Goal: Information Seeking & Learning: Check status

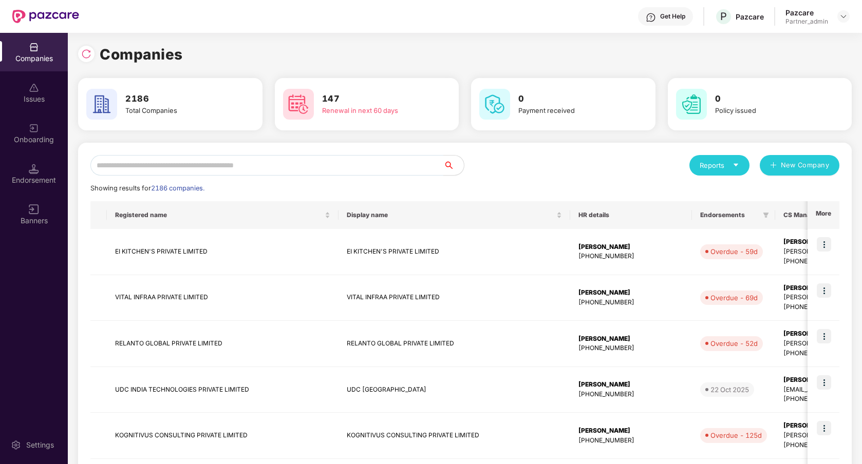
click at [192, 173] on input "text" at bounding box center [266, 165] width 353 height 21
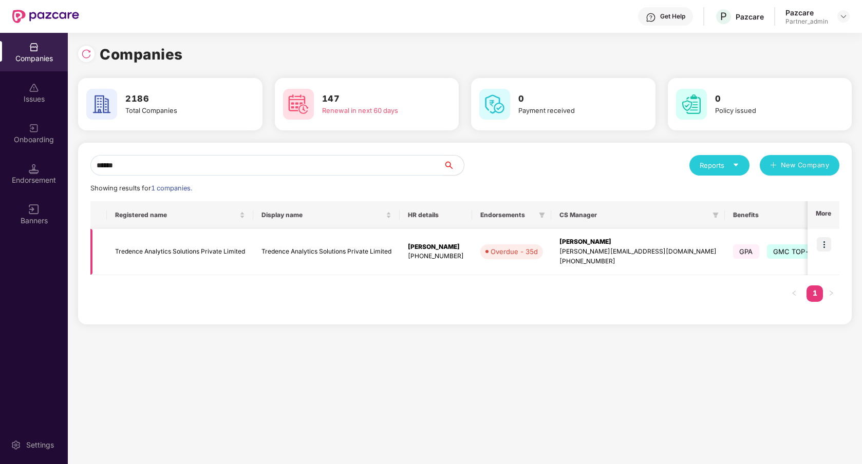
type input "******"
click at [827, 243] on img at bounding box center [824, 244] width 14 height 14
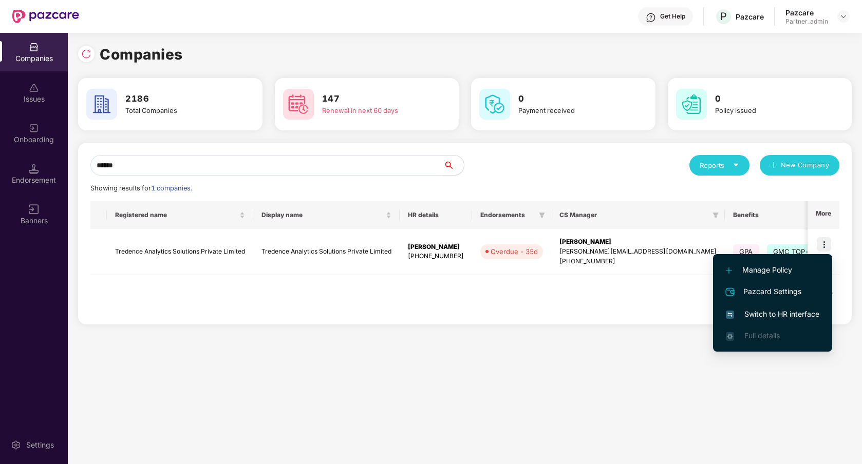
click at [780, 312] on span "Switch to HR interface" at bounding box center [772, 314] width 93 height 11
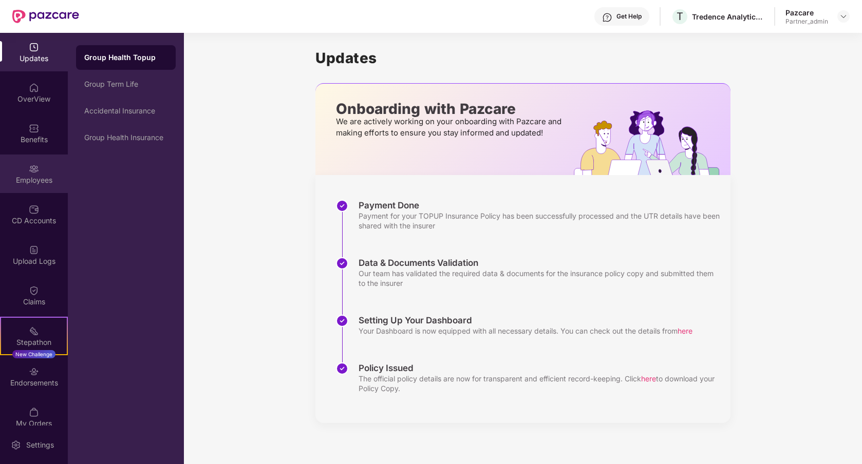
click at [26, 185] on div "Employees" at bounding box center [34, 174] width 68 height 39
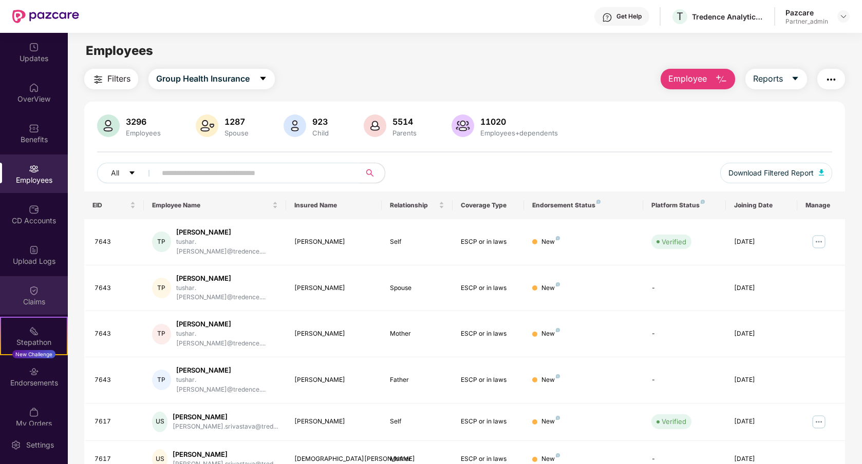
click at [39, 290] on div "Claims" at bounding box center [34, 295] width 68 height 39
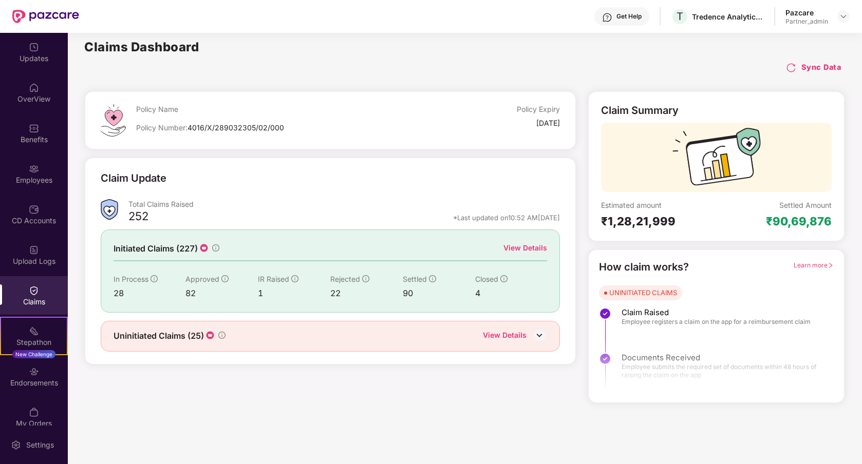
click at [524, 247] on div "View Details" at bounding box center [525, 247] width 44 height 11
click at [31, 291] on img at bounding box center [34, 291] width 10 height 10
click at [520, 246] on div "View Details" at bounding box center [525, 247] width 44 height 11
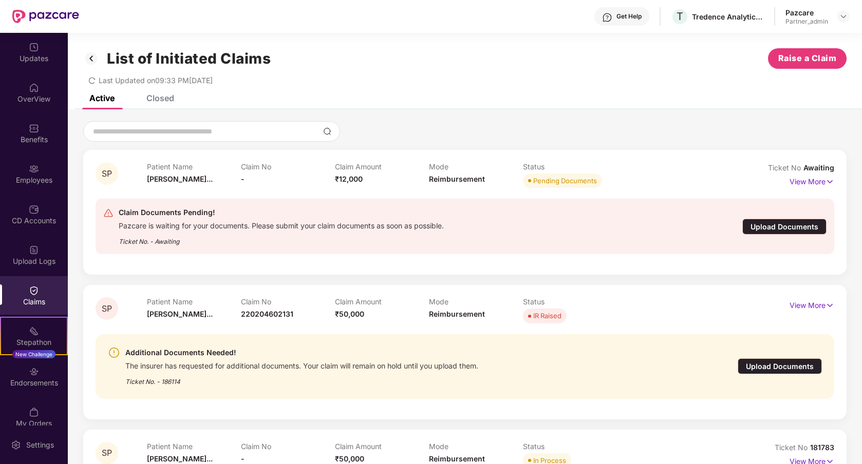
click at [160, 101] on div "Closed" at bounding box center [160, 98] width 28 height 10
click at [162, 96] on div "Closed" at bounding box center [160, 98] width 28 height 10
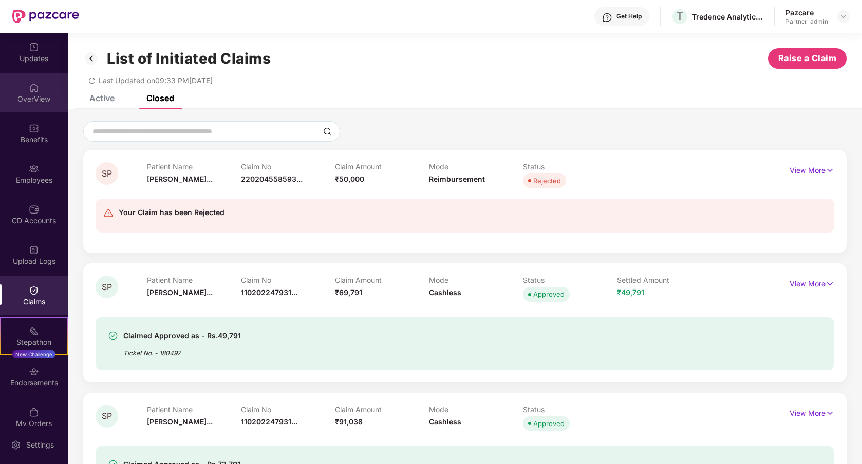
click at [35, 104] on div "OverView" at bounding box center [34, 99] width 68 height 10
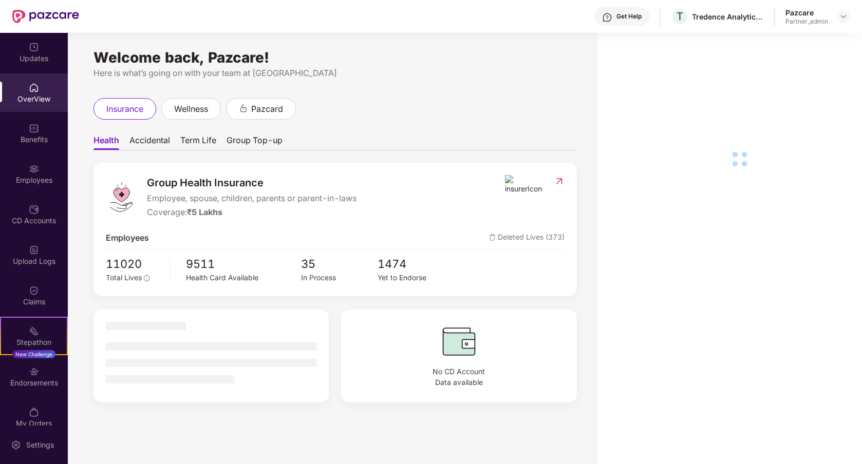
click at [37, 178] on div "Employees" at bounding box center [34, 180] width 68 height 10
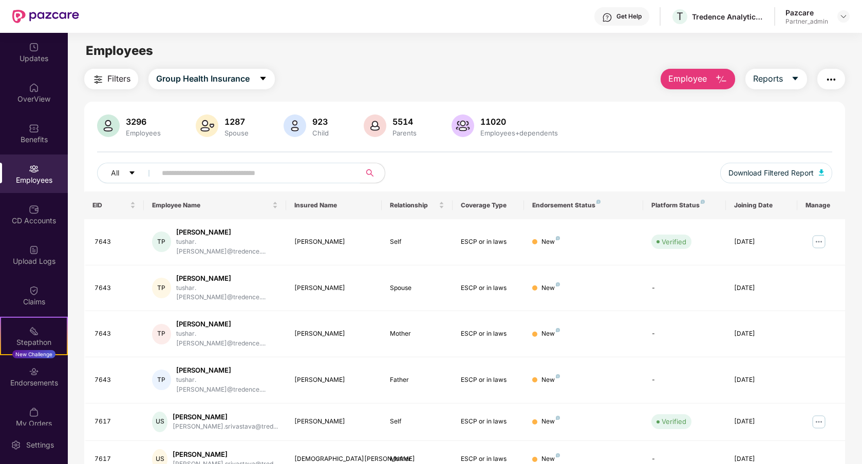
click at [250, 179] on input "text" at bounding box center [254, 172] width 184 height 15
type input "*"
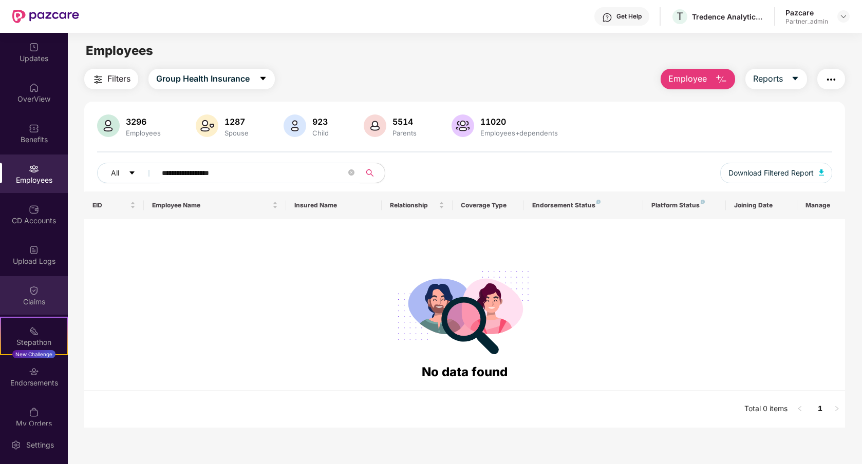
type input "**********"
click at [42, 309] on div "Claims" at bounding box center [34, 295] width 68 height 39
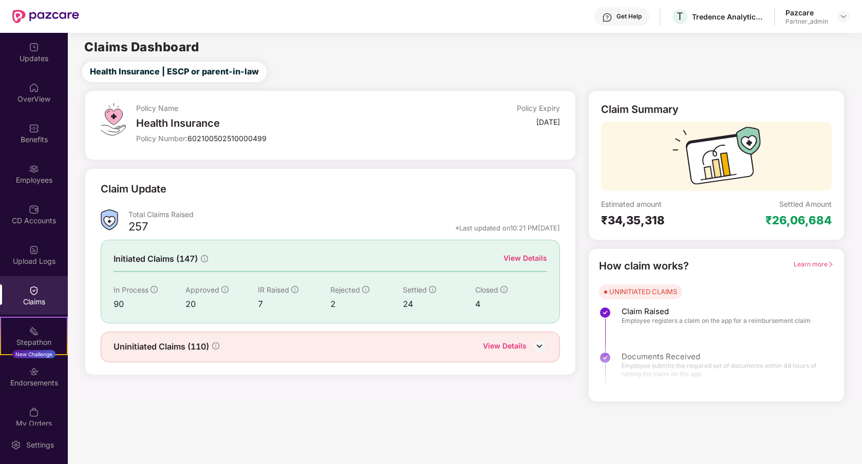
click at [522, 258] on div "View Details" at bounding box center [525, 258] width 44 height 11
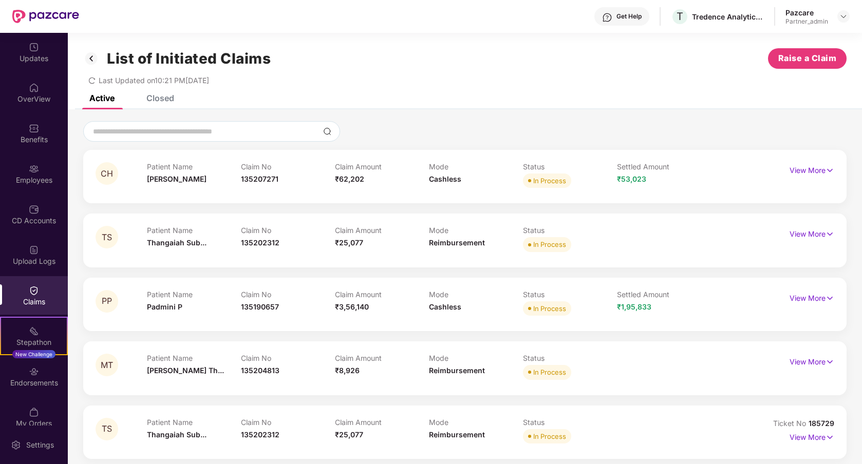
click at [432, 90] on div "List of Initiated Claims Raise a Claim Last Updated on 10:21 PM, 15 Oct 2025" at bounding box center [465, 64] width 794 height 62
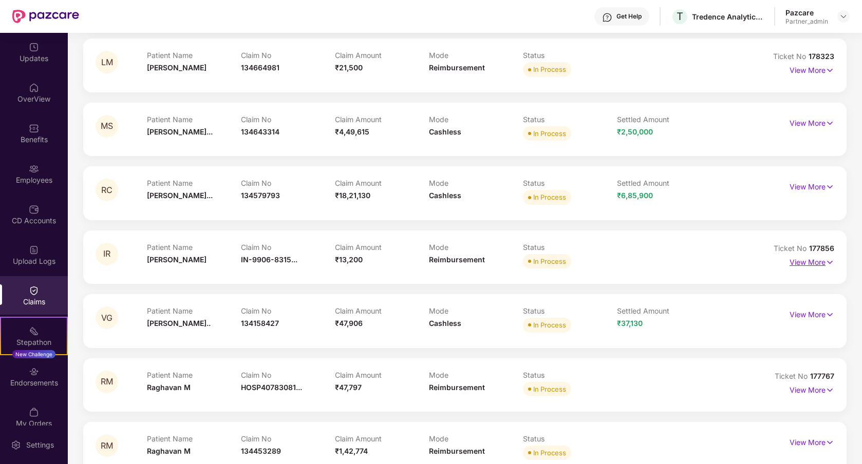
click at [797, 265] on p "View More" at bounding box center [811, 261] width 45 height 14
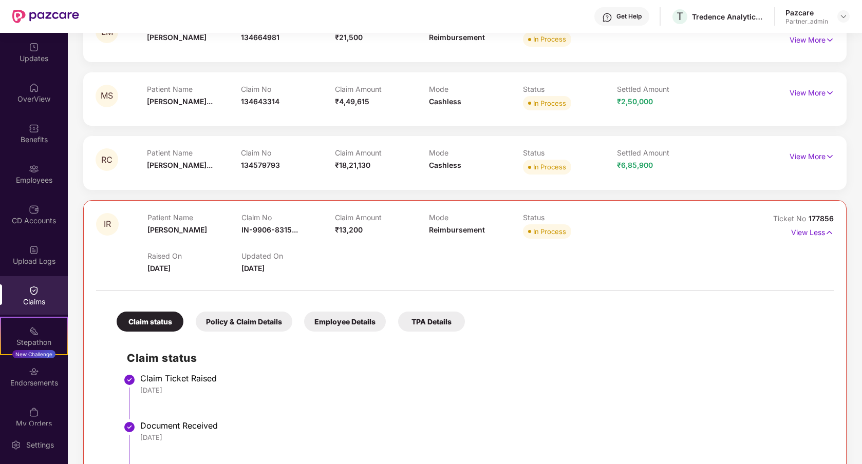
scroll to position [5462, 0]
